Goal: Transaction & Acquisition: Purchase product/service

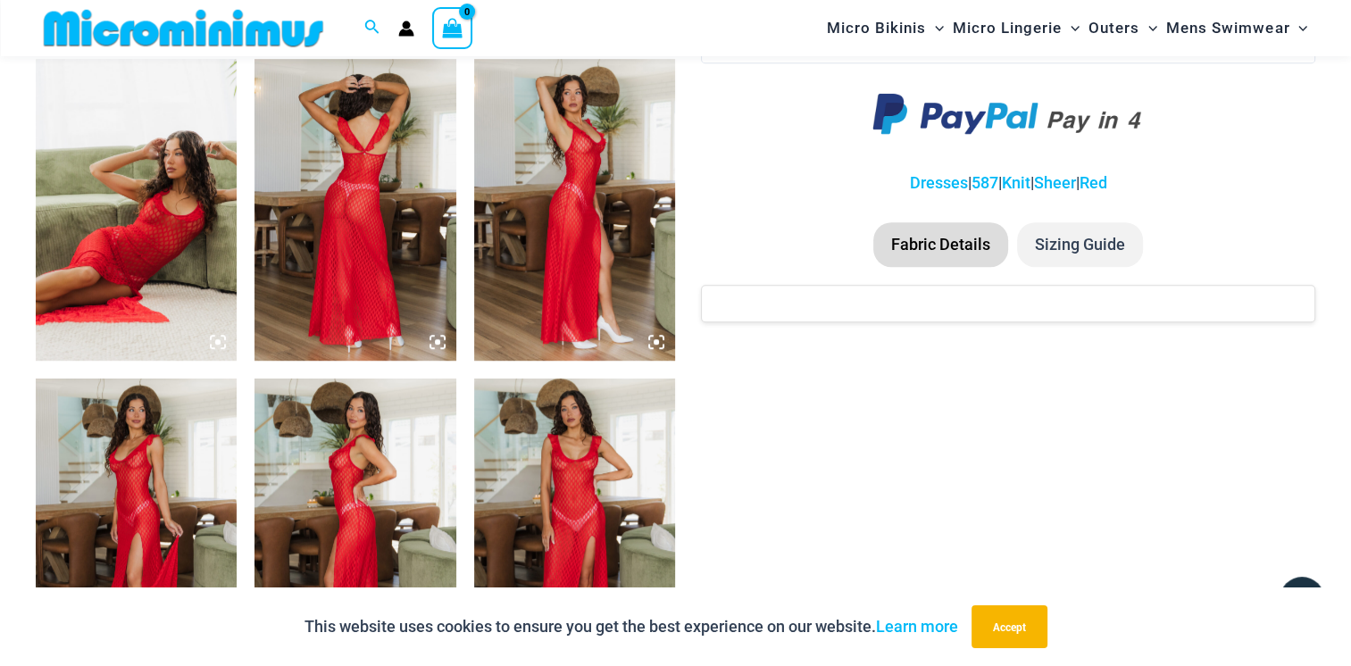
scroll to position [1110, 0]
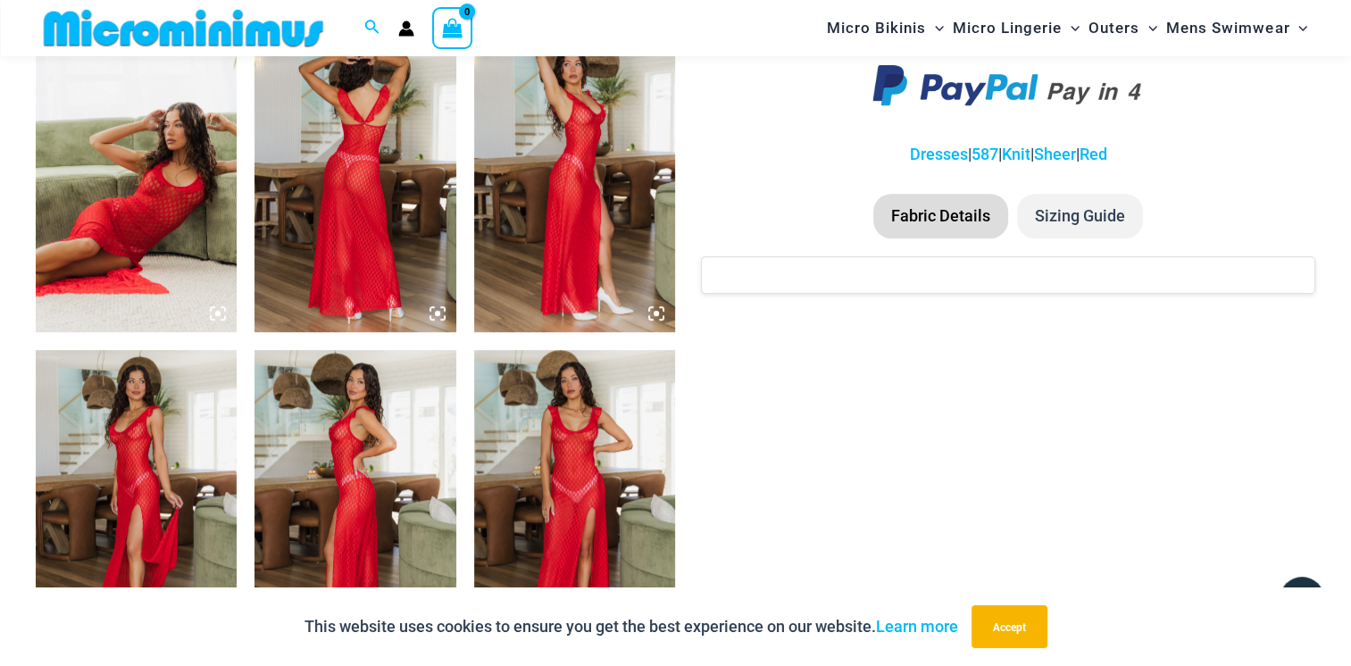
click at [123, 476] on img at bounding box center [136, 501] width 201 height 302
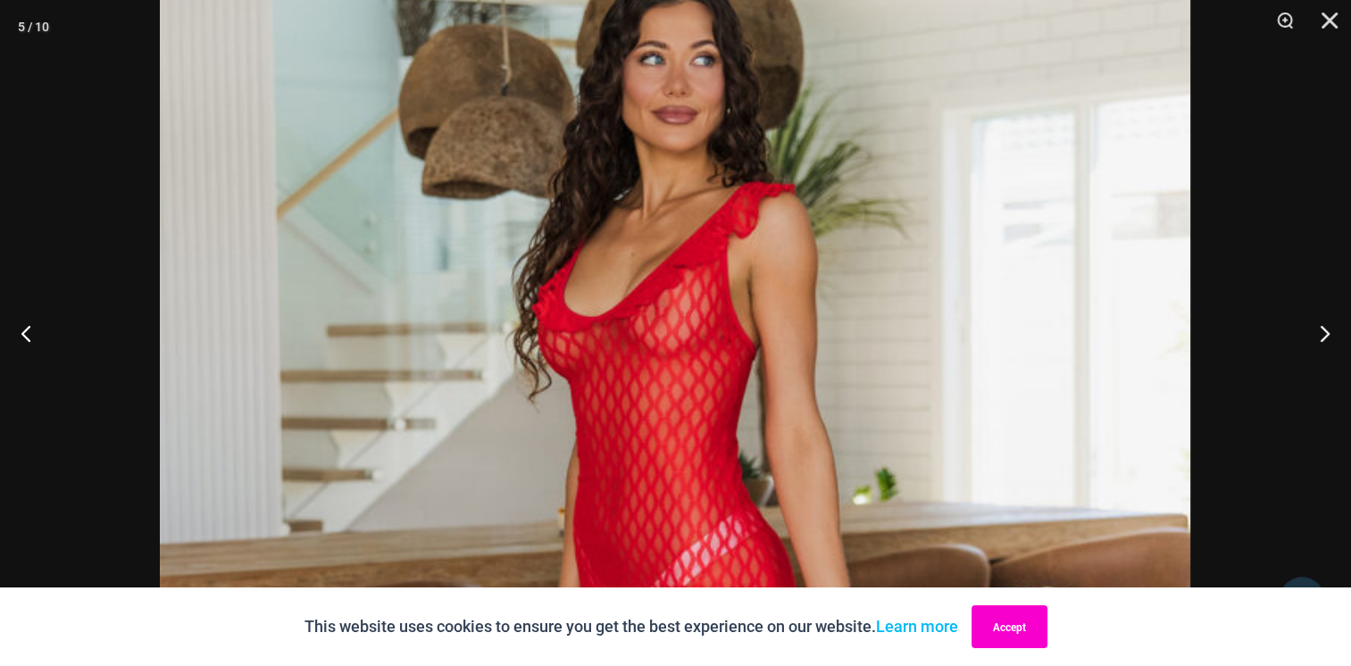
click at [1029, 632] on button "Accept" at bounding box center [1009, 626] width 76 height 43
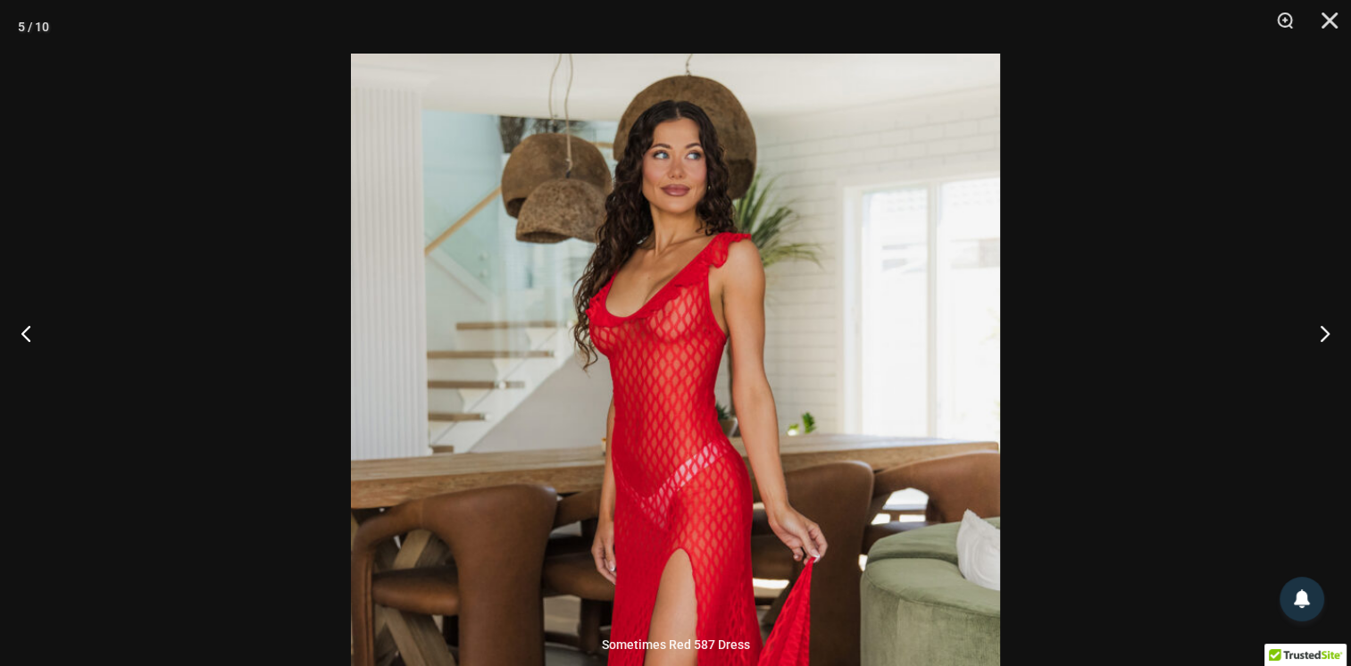
click at [1321, 329] on button "Next" at bounding box center [1317, 332] width 67 height 89
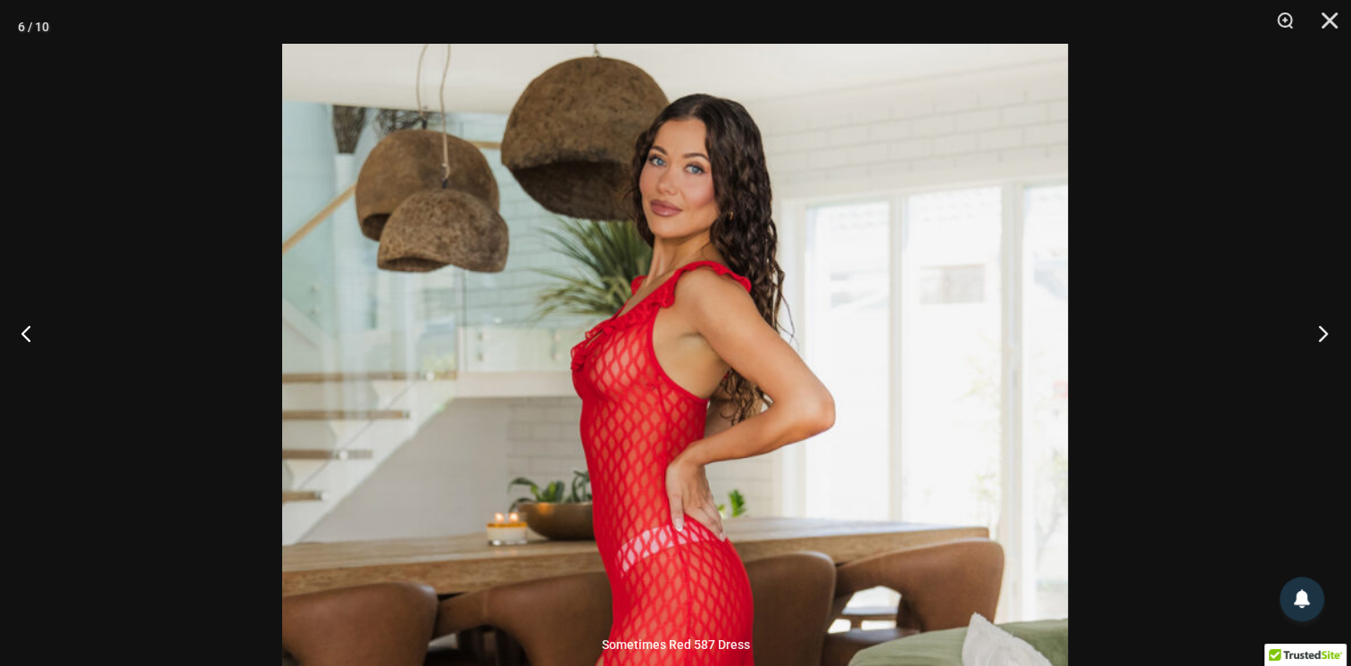
click at [1321, 337] on button "Next" at bounding box center [1317, 332] width 67 height 89
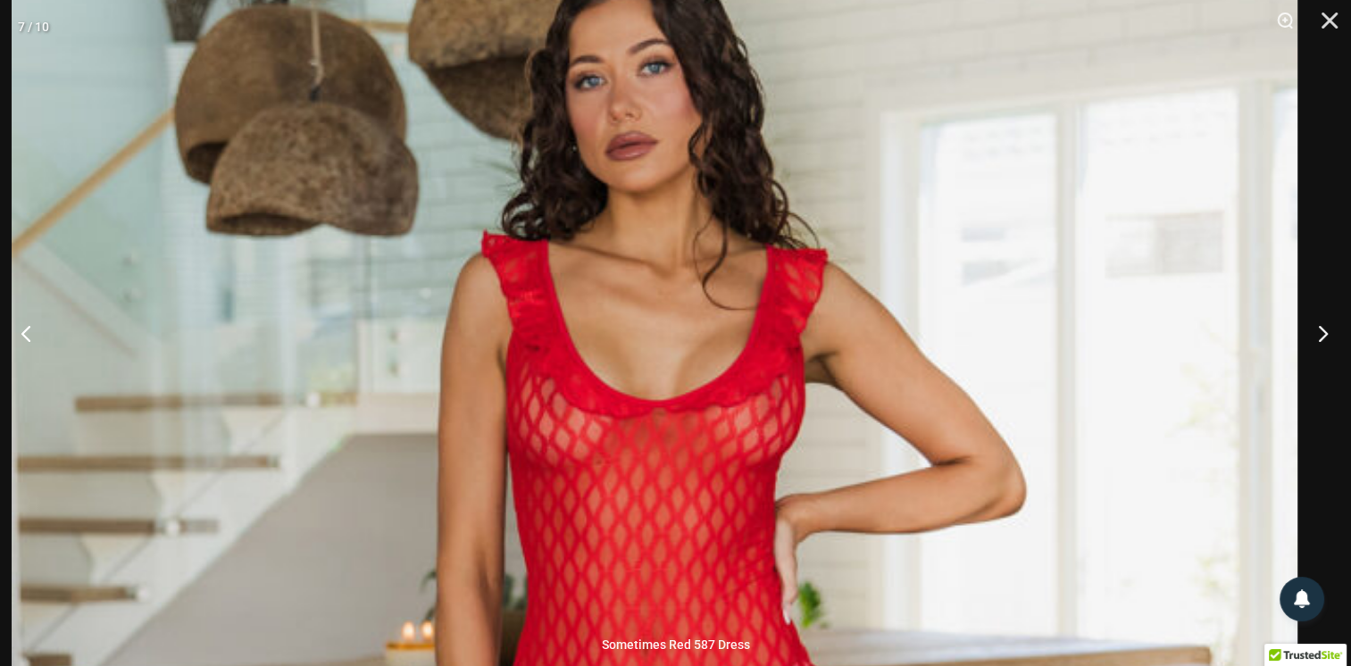
click at [1321, 325] on button "Next" at bounding box center [1317, 332] width 67 height 89
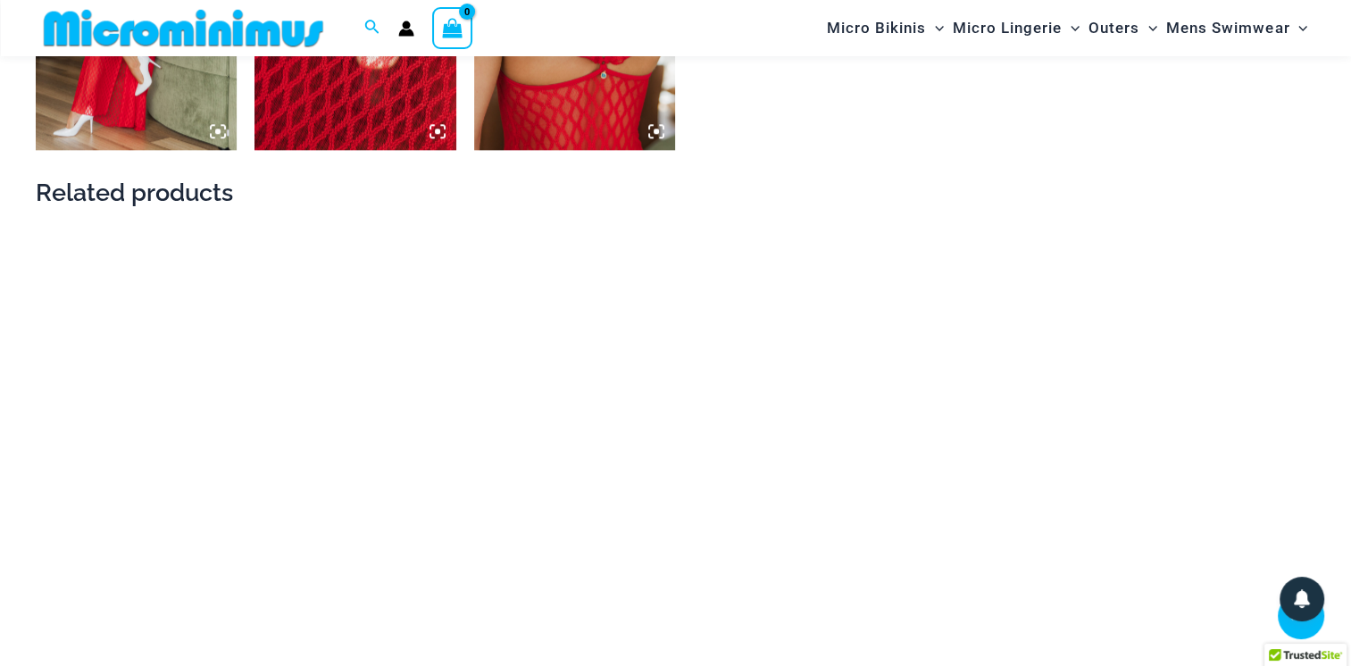
scroll to position [1932, 0]
